Goal: Obtain resource: Download file/media

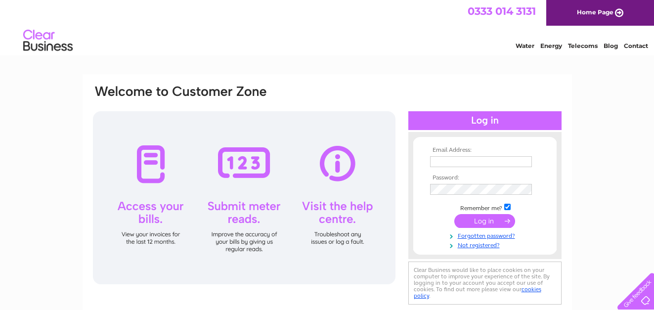
click at [459, 161] on input "text" at bounding box center [481, 161] width 102 height 11
type input "Castlefarm@myddle.net"
click at [484, 222] on input "submit" at bounding box center [484, 221] width 61 height 14
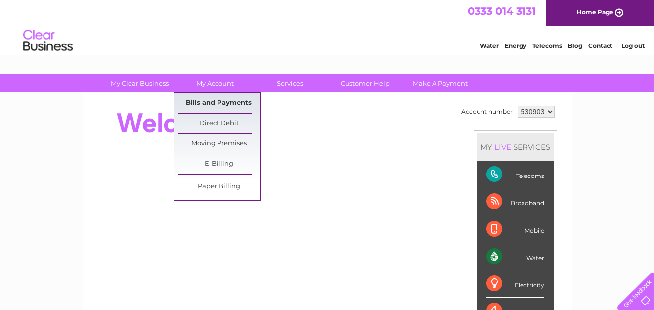
click at [223, 99] on link "Bills and Payments" at bounding box center [219, 103] width 82 height 20
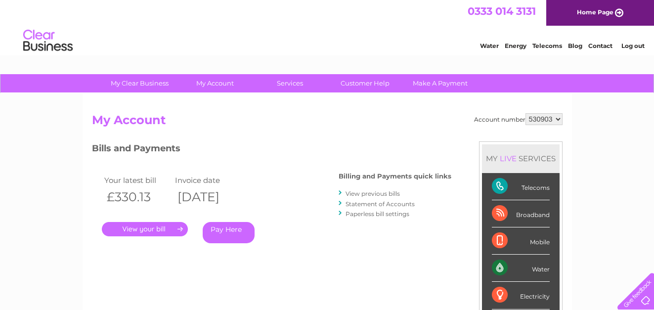
click at [380, 193] on link "View previous bills" at bounding box center [372, 193] width 54 height 7
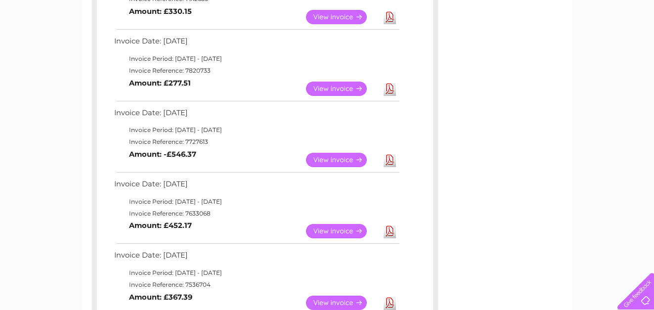
scroll to position [296, 0]
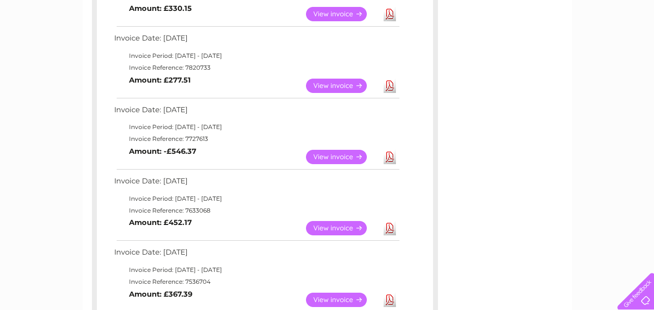
click at [390, 155] on link "Download" at bounding box center [389, 157] width 12 height 14
click at [383, 86] on link "Download" at bounding box center [389, 86] width 12 height 14
